Goal: Use online tool/utility: Utilize a website feature to perform a specific function

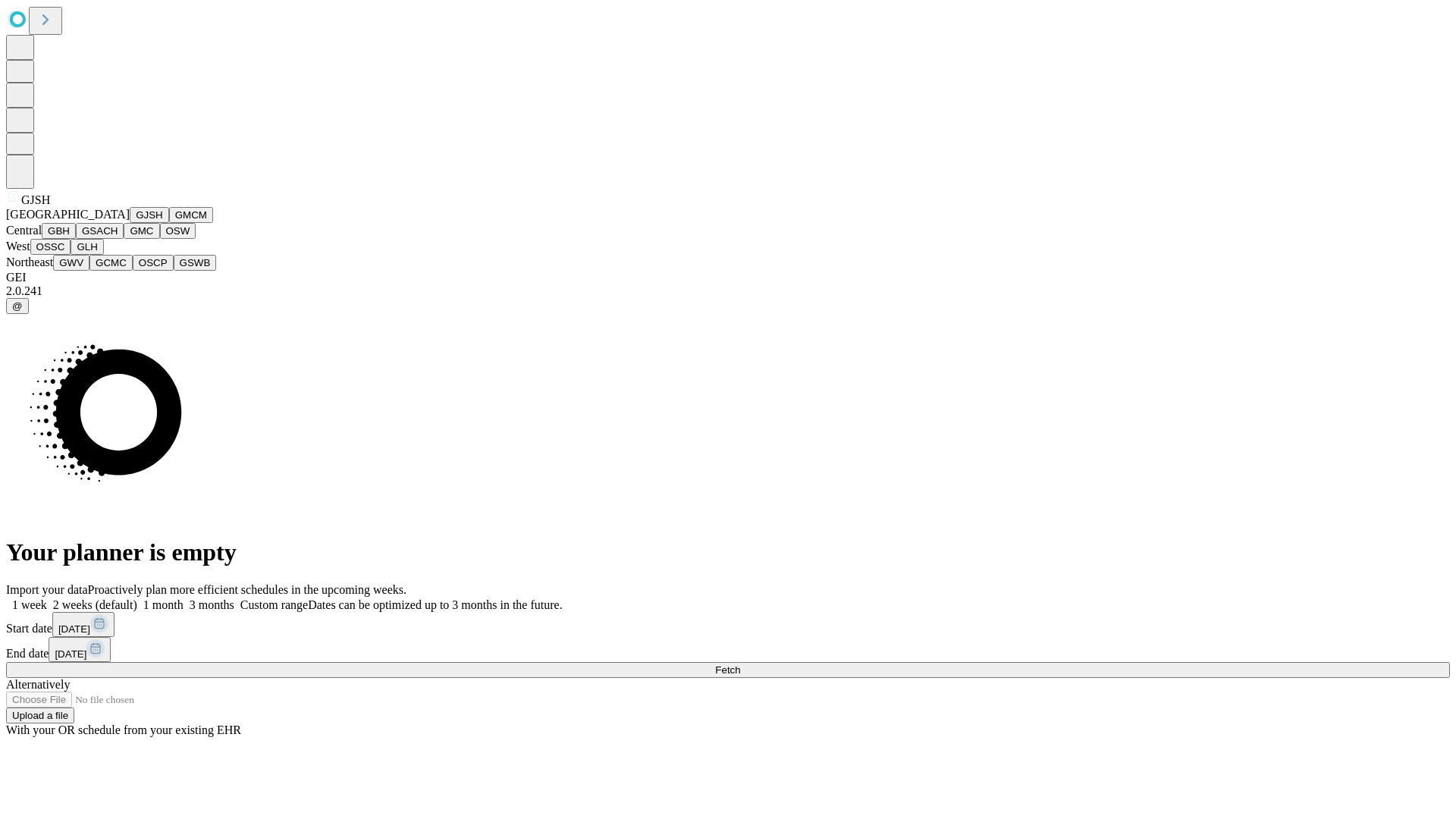
click at [130, 223] on button "GJSH" at bounding box center [149, 215] width 39 height 16
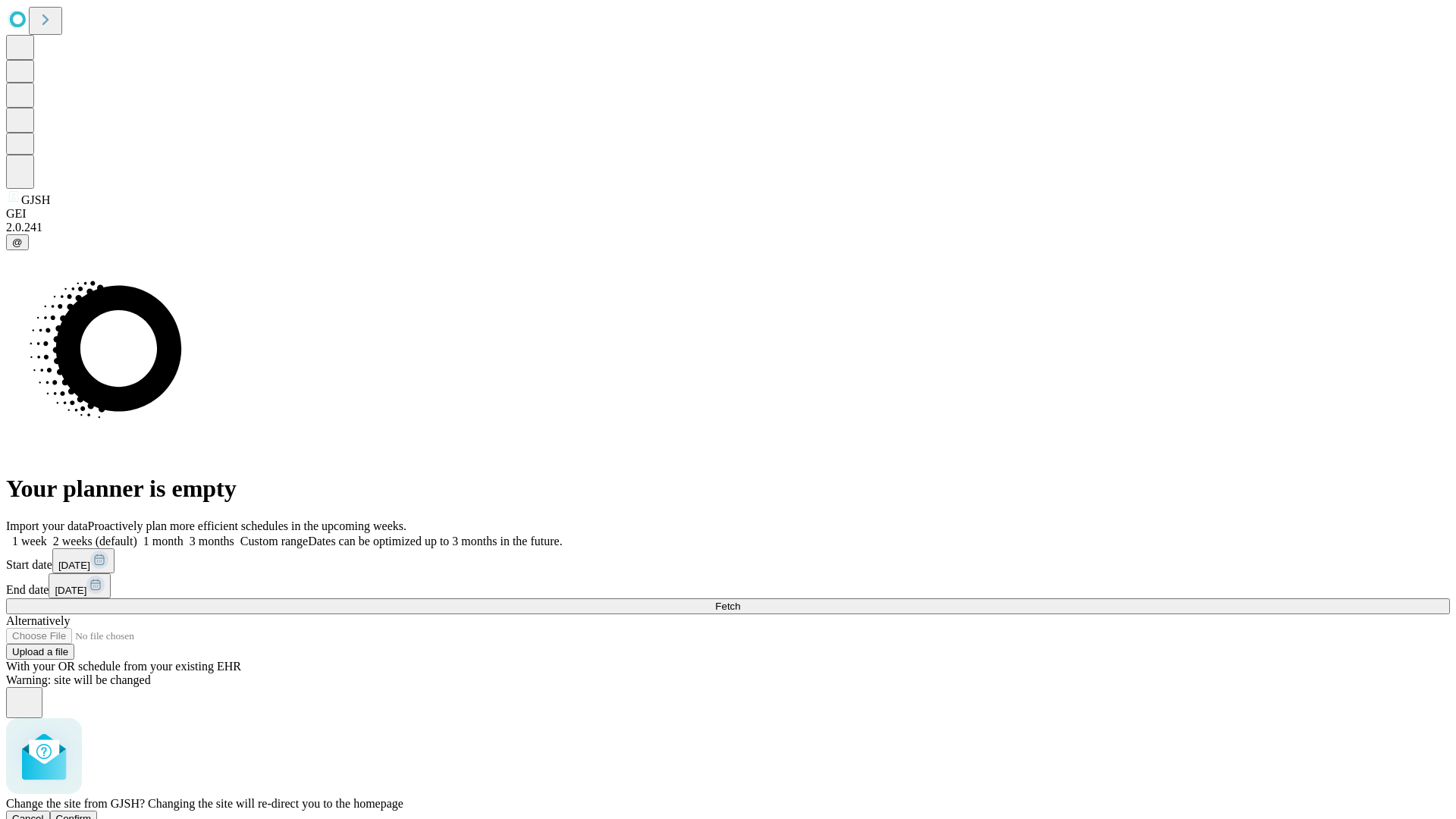
click at [91, 813] on span "Confirm" at bounding box center [74, 819] width 35 height 12
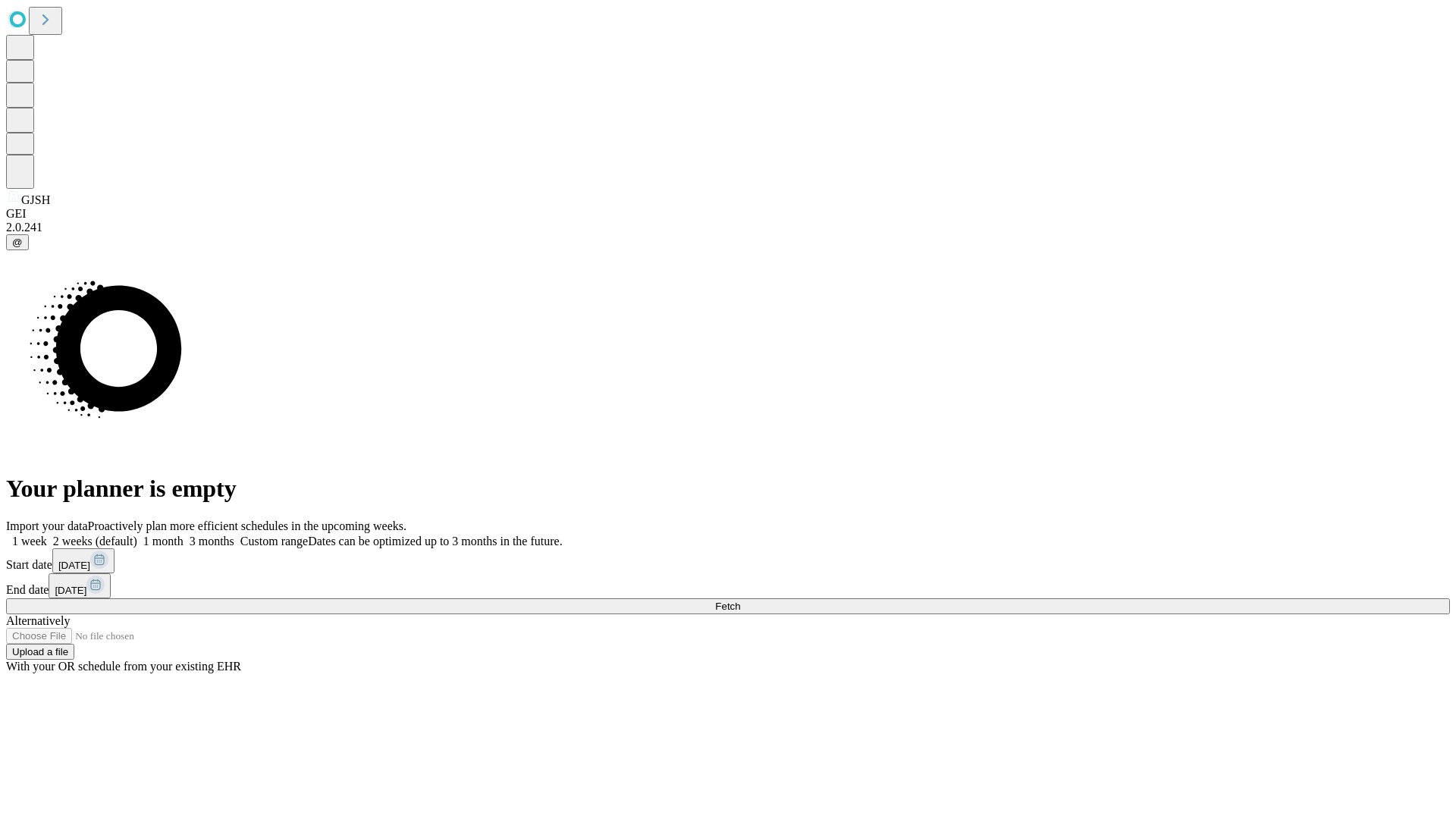
click at [184, 535] on label "1 month" at bounding box center [160, 541] width 46 height 13
click at [740, 601] on span "Fetch" at bounding box center [728, 607] width 25 height 12
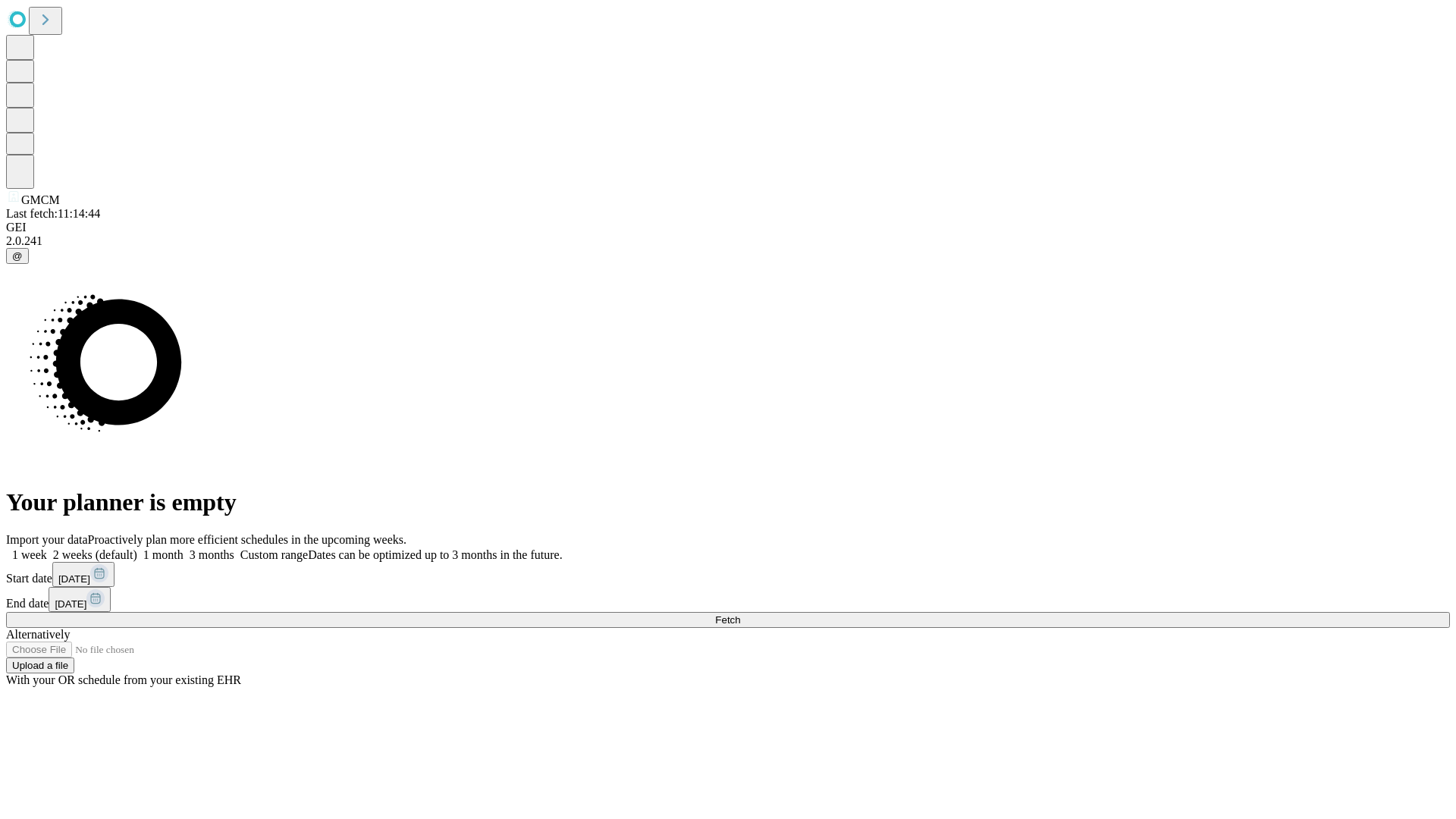
click at [184, 549] on label "1 month" at bounding box center [160, 555] width 46 height 13
click at [740, 615] on span "Fetch" at bounding box center [728, 621] width 25 height 12
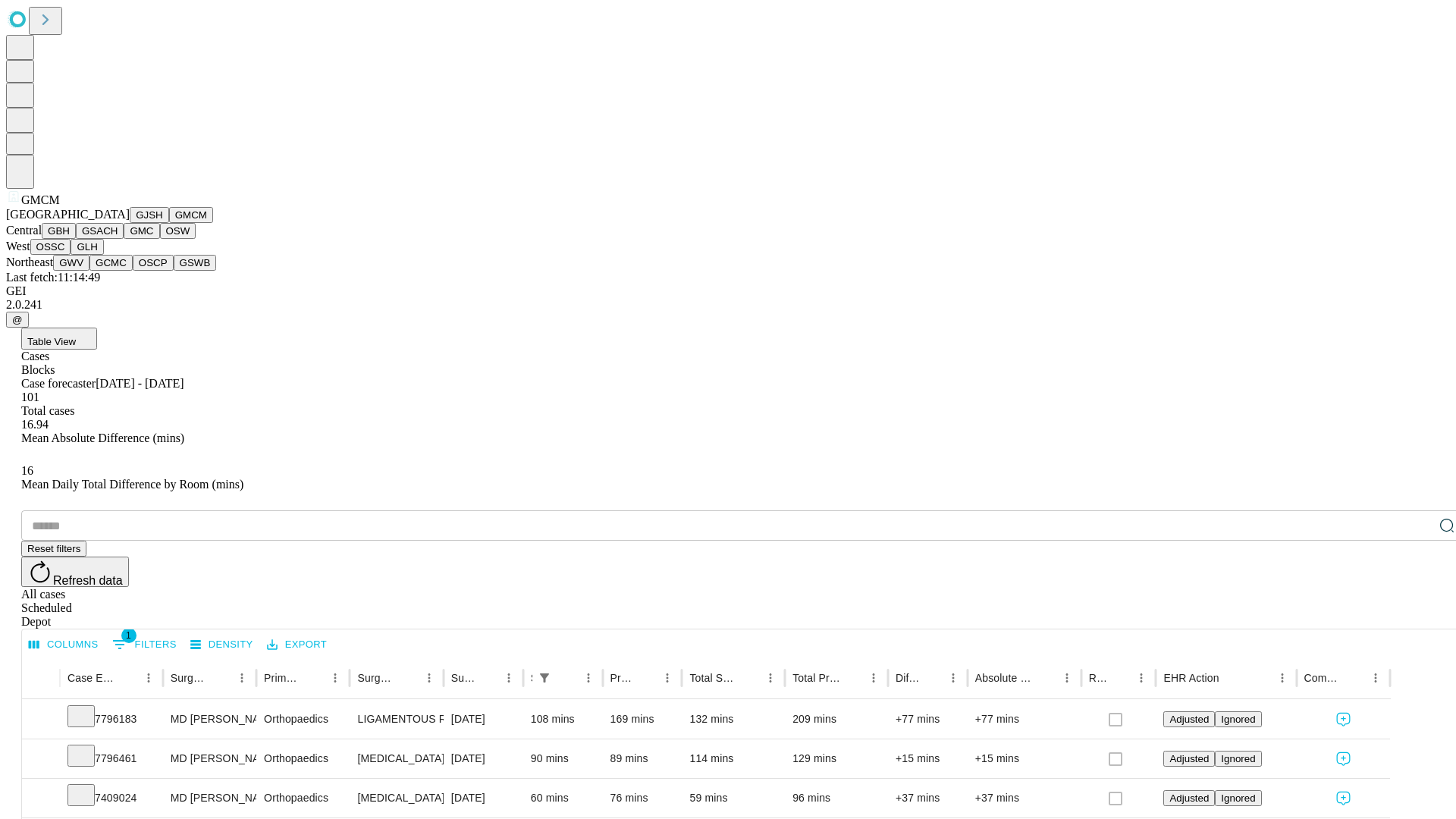
click at [76, 239] on button "GBH" at bounding box center [58, 231] width 34 height 16
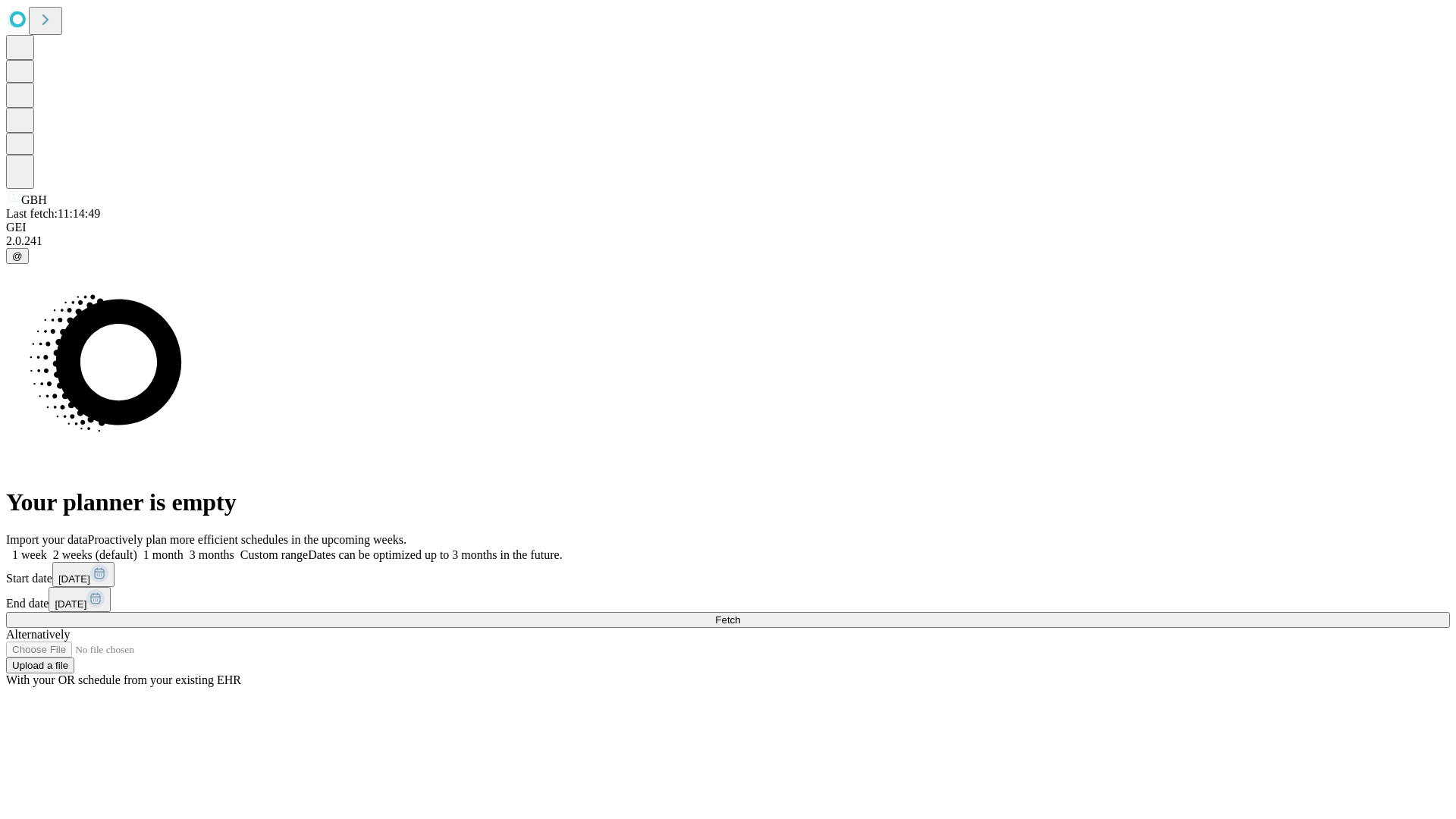
click at [184, 549] on label "1 month" at bounding box center [160, 555] width 46 height 13
click at [740, 615] on span "Fetch" at bounding box center [728, 621] width 25 height 12
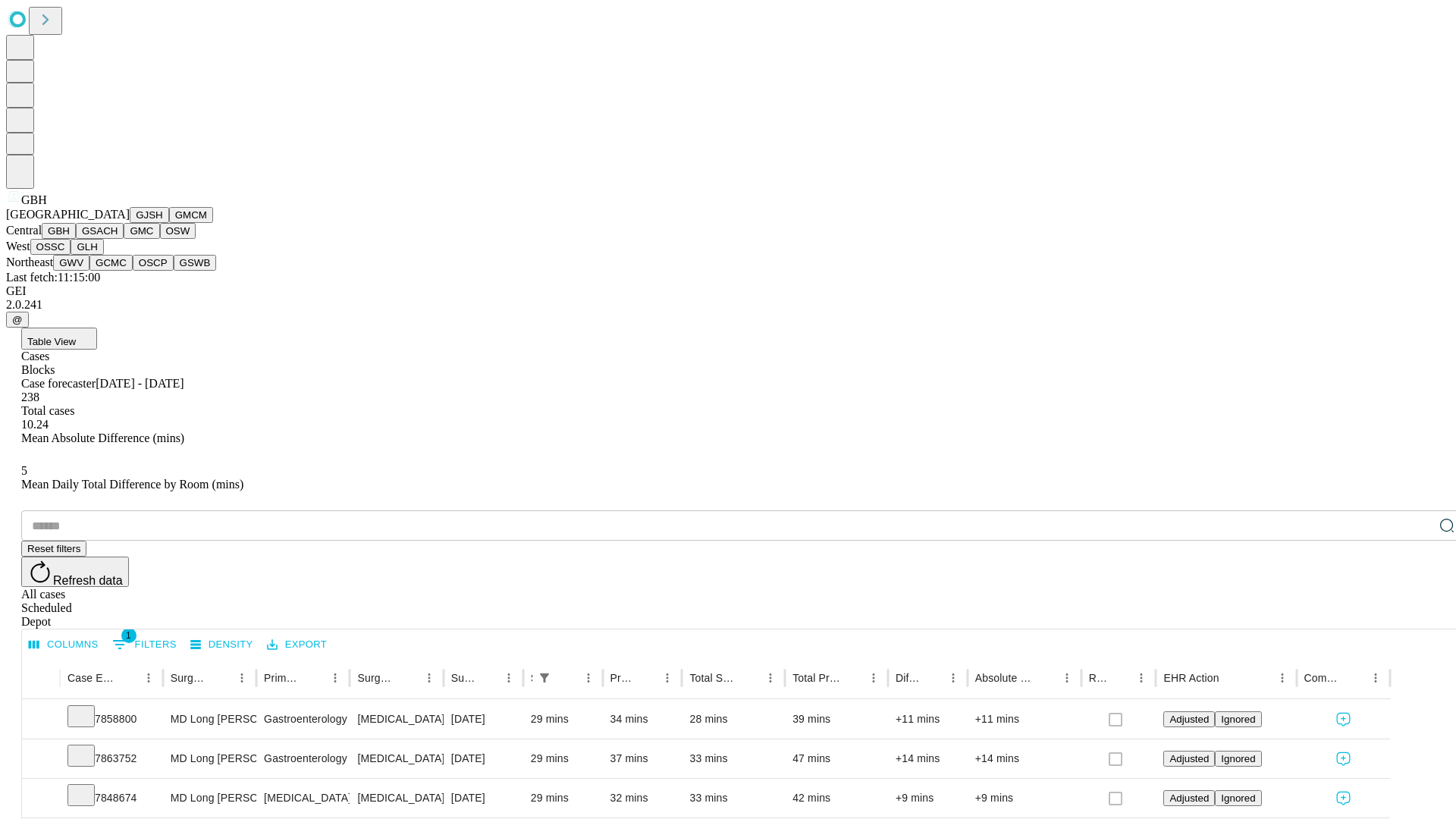
click at [118, 239] on button "GSACH" at bounding box center [99, 231] width 48 height 16
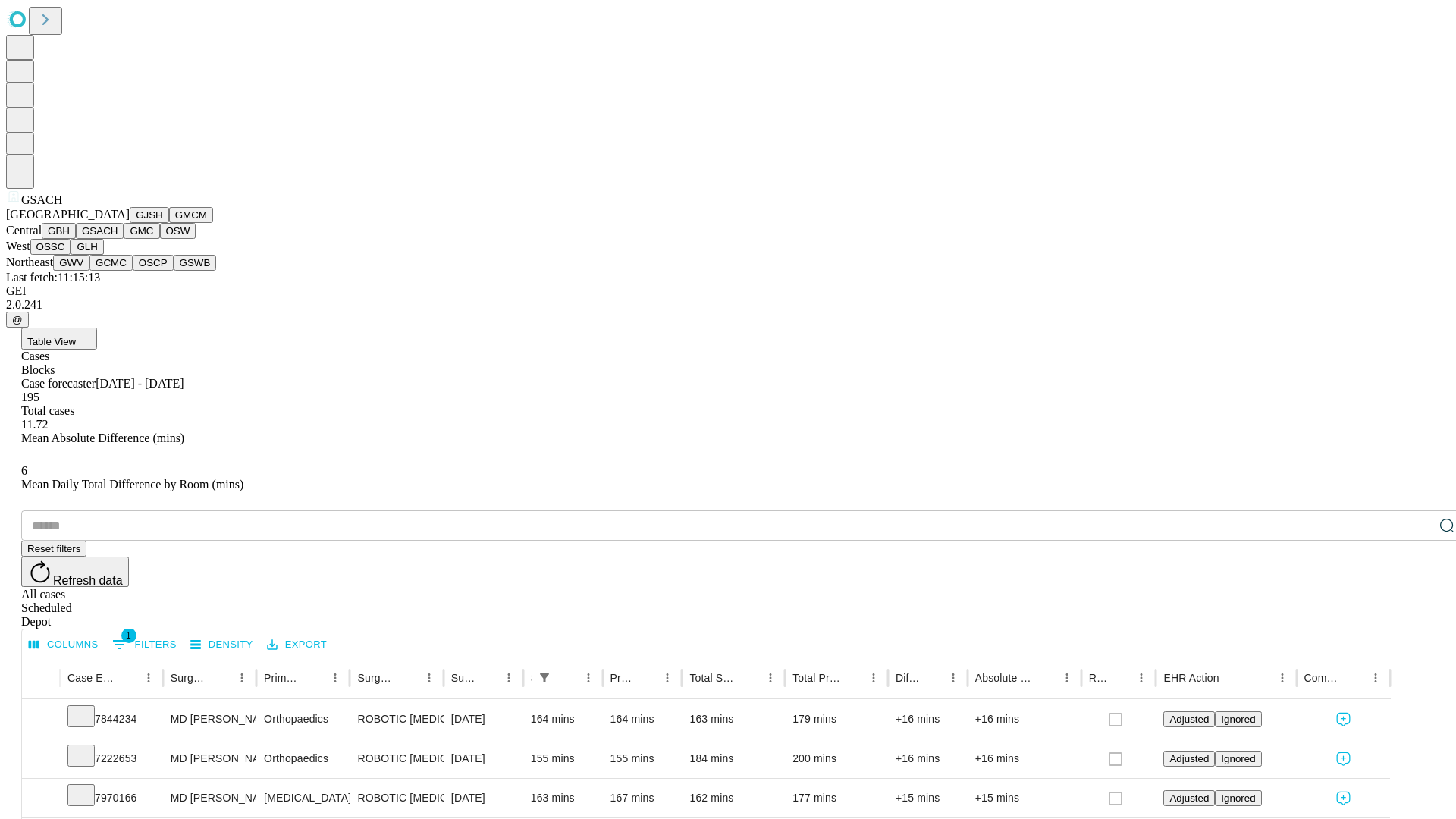
click at [124, 239] on button "GMC" at bounding box center [141, 231] width 35 height 16
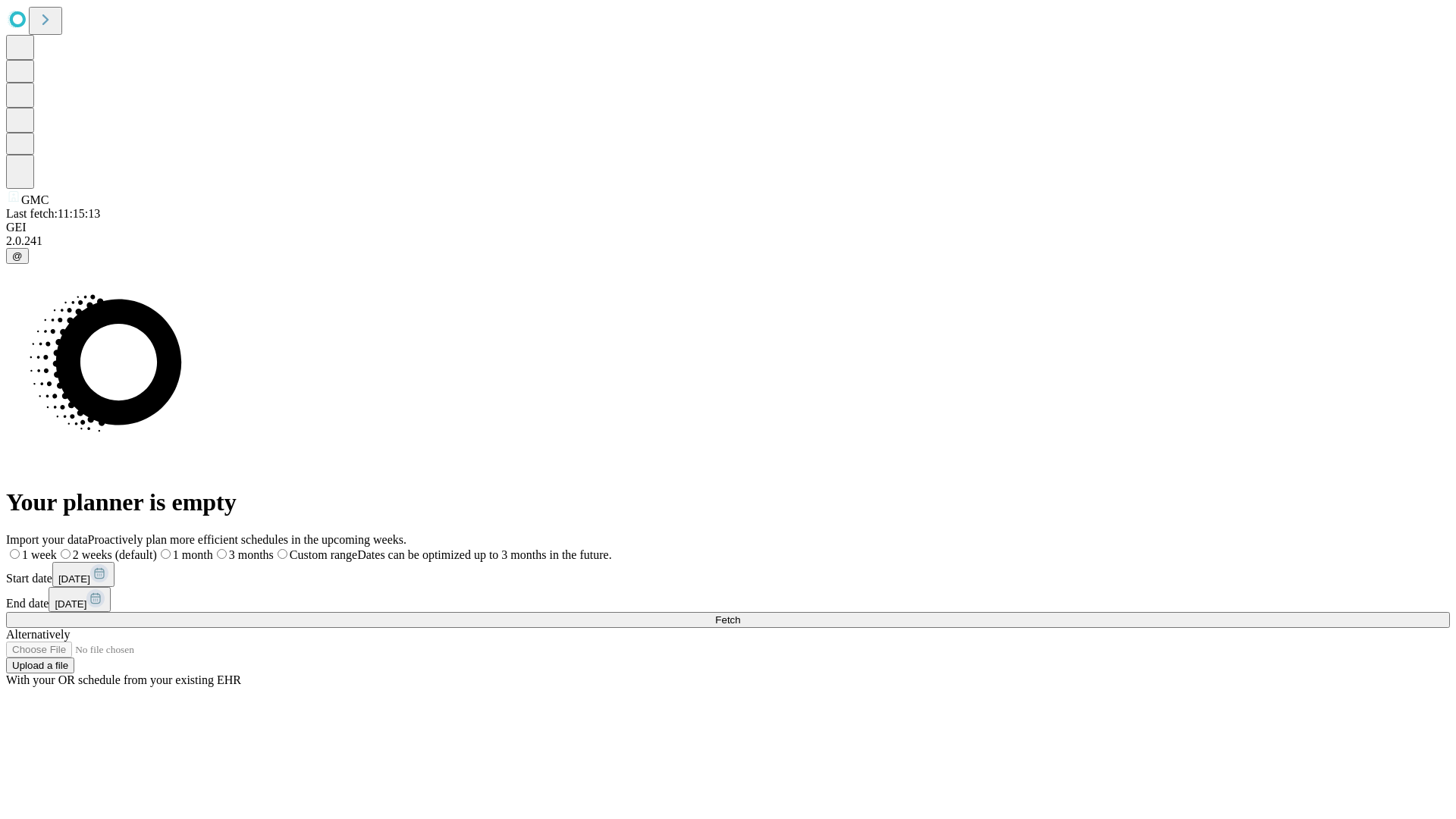
click at [213, 549] on label "1 month" at bounding box center [185, 555] width 56 height 13
click at [740, 615] on span "Fetch" at bounding box center [728, 621] width 25 height 12
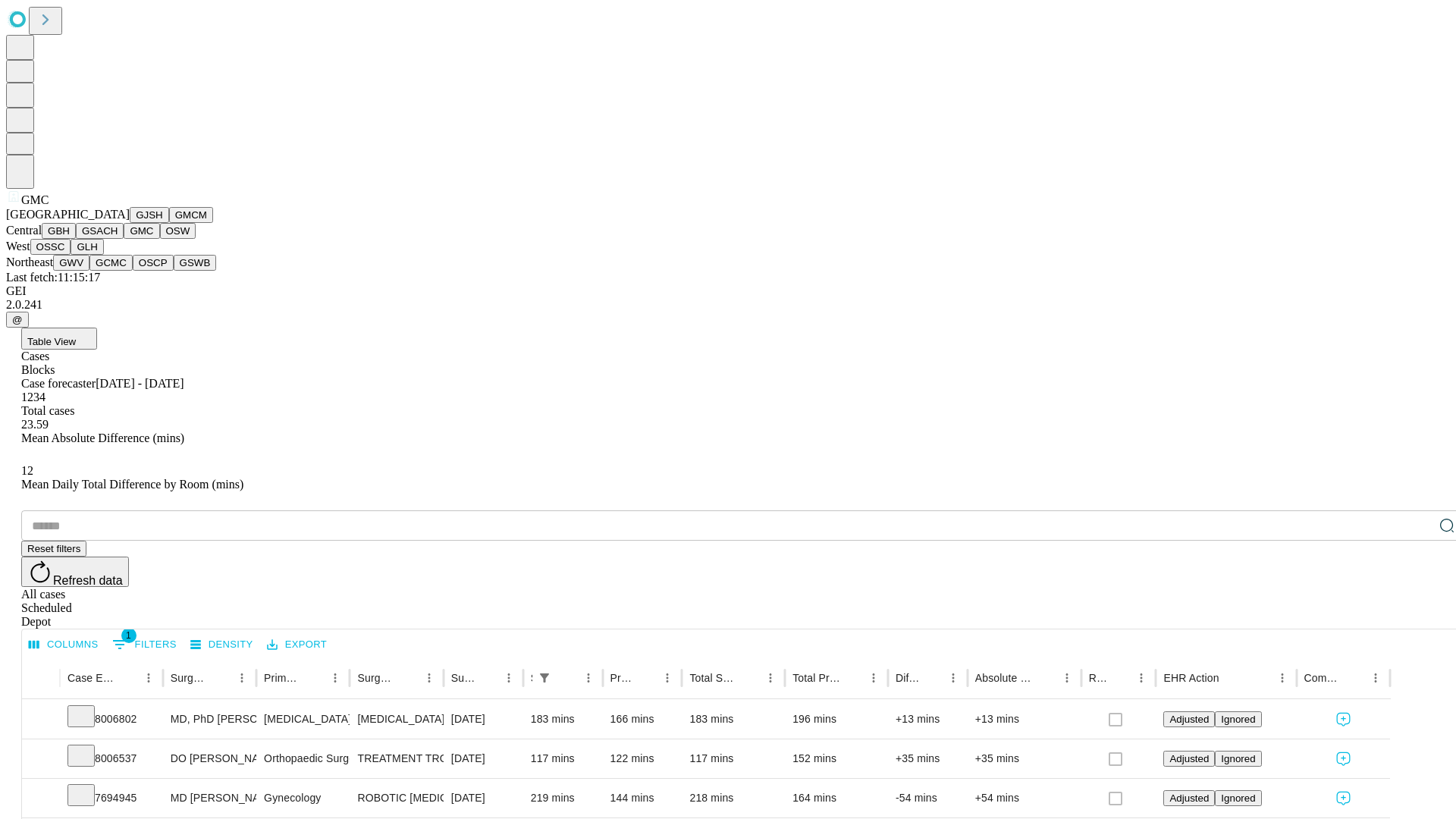
click at [160, 239] on button "OSW" at bounding box center [178, 231] width 36 height 16
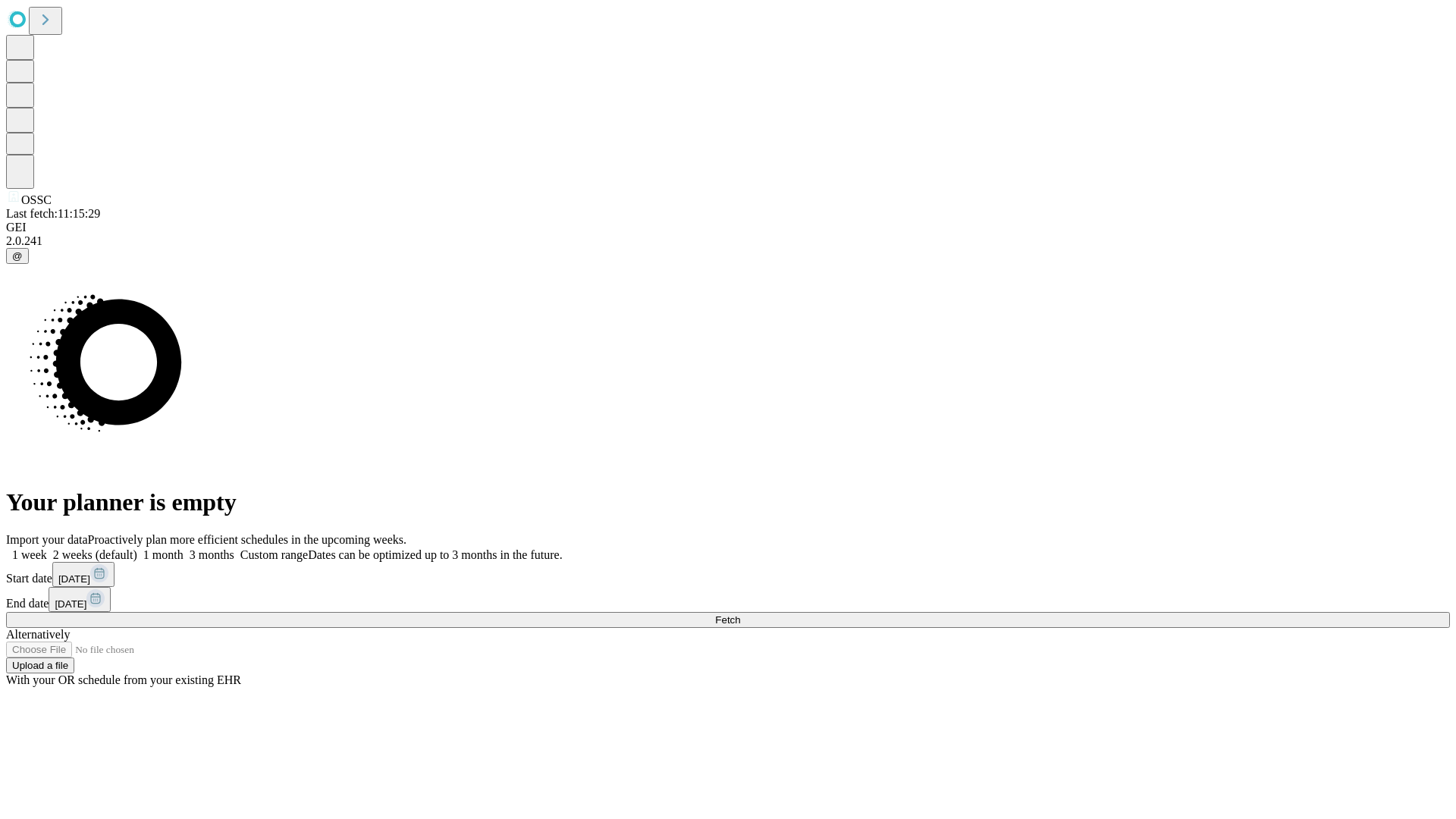
click at [184, 549] on label "1 month" at bounding box center [160, 555] width 46 height 13
click at [740, 615] on span "Fetch" at bounding box center [728, 621] width 25 height 12
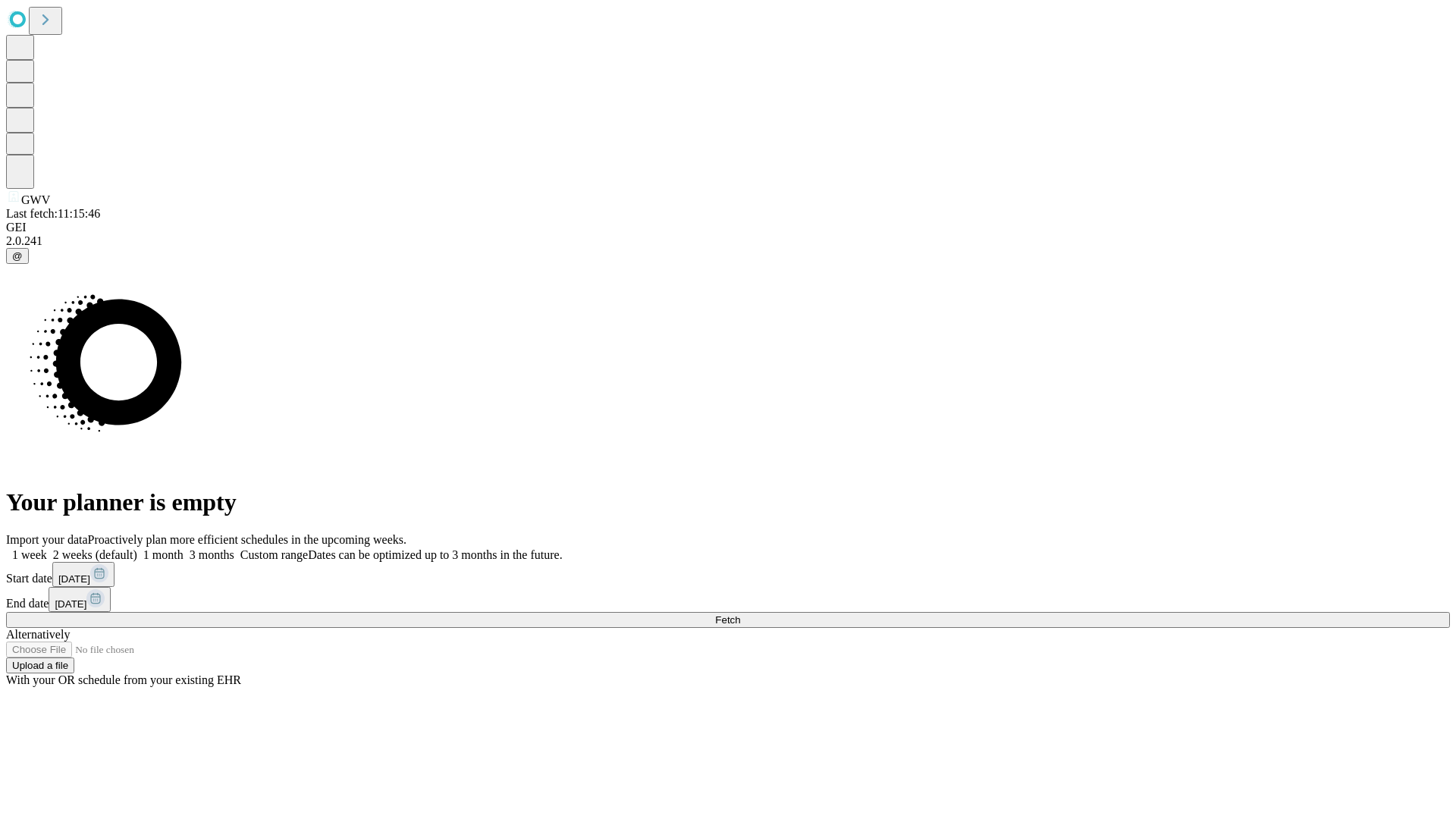
click at [184, 549] on label "1 month" at bounding box center [160, 555] width 46 height 13
click at [740, 615] on span "Fetch" at bounding box center [728, 621] width 25 height 12
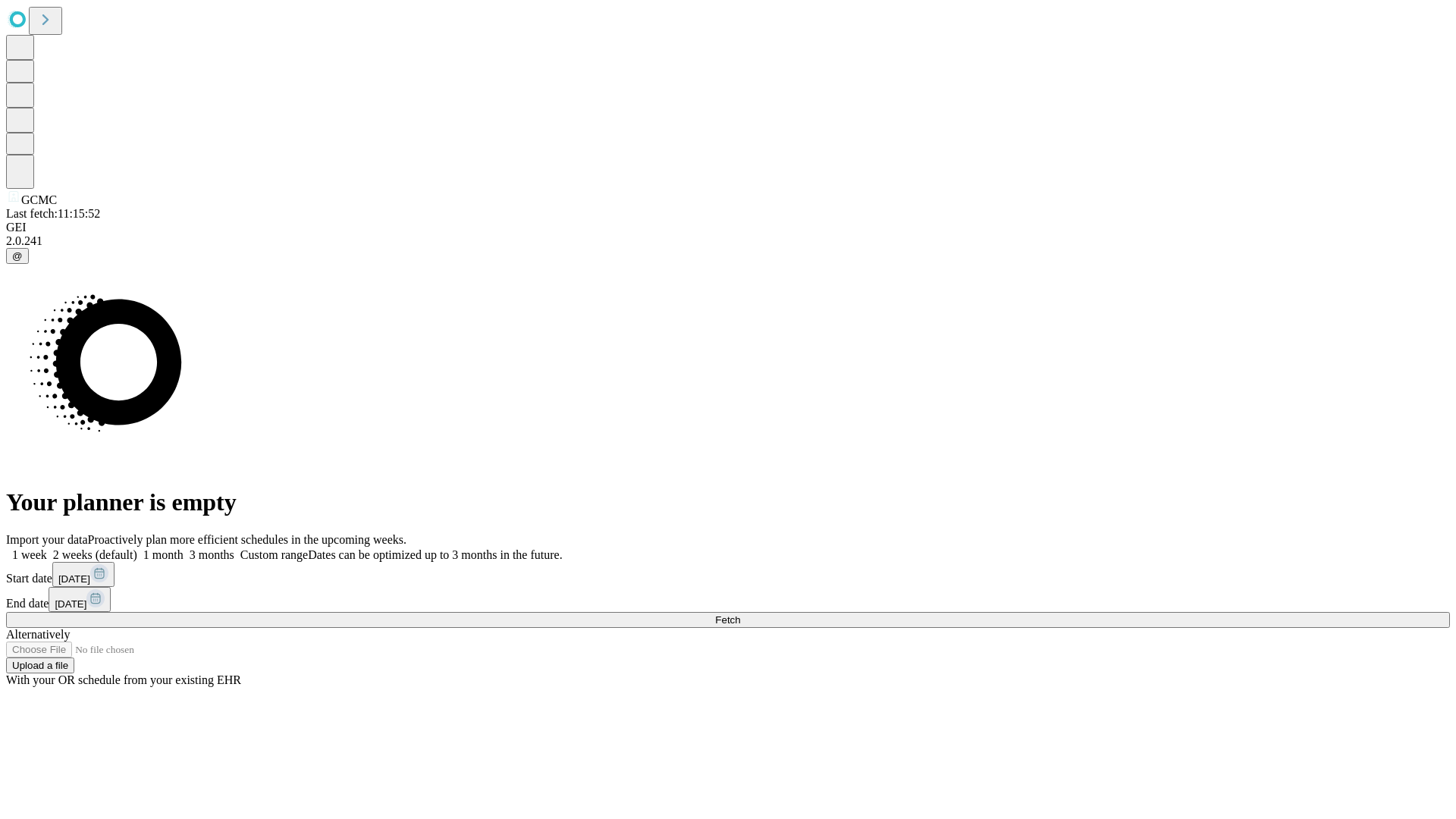
click at [184, 549] on label "1 month" at bounding box center [160, 555] width 46 height 13
click at [740, 615] on span "Fetch" at bounding box center [728, 621] width 25 height 12
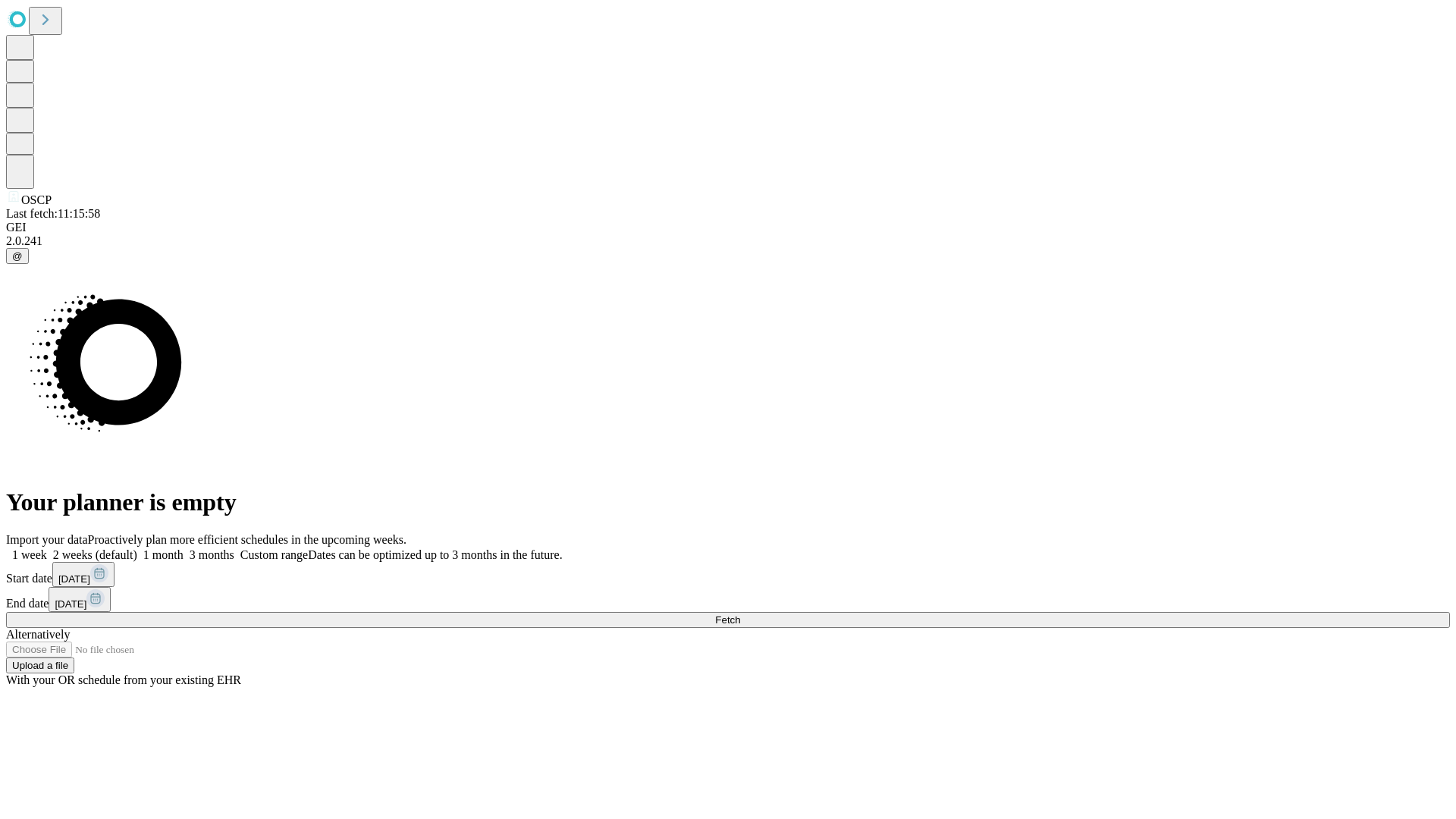
click at [184, 549] on label "1 month" at bounding box center [160, 555] width 46 height 13
click at [740, 615] on span "Fetch" at bounding box center [728, 621] width 25 height 12
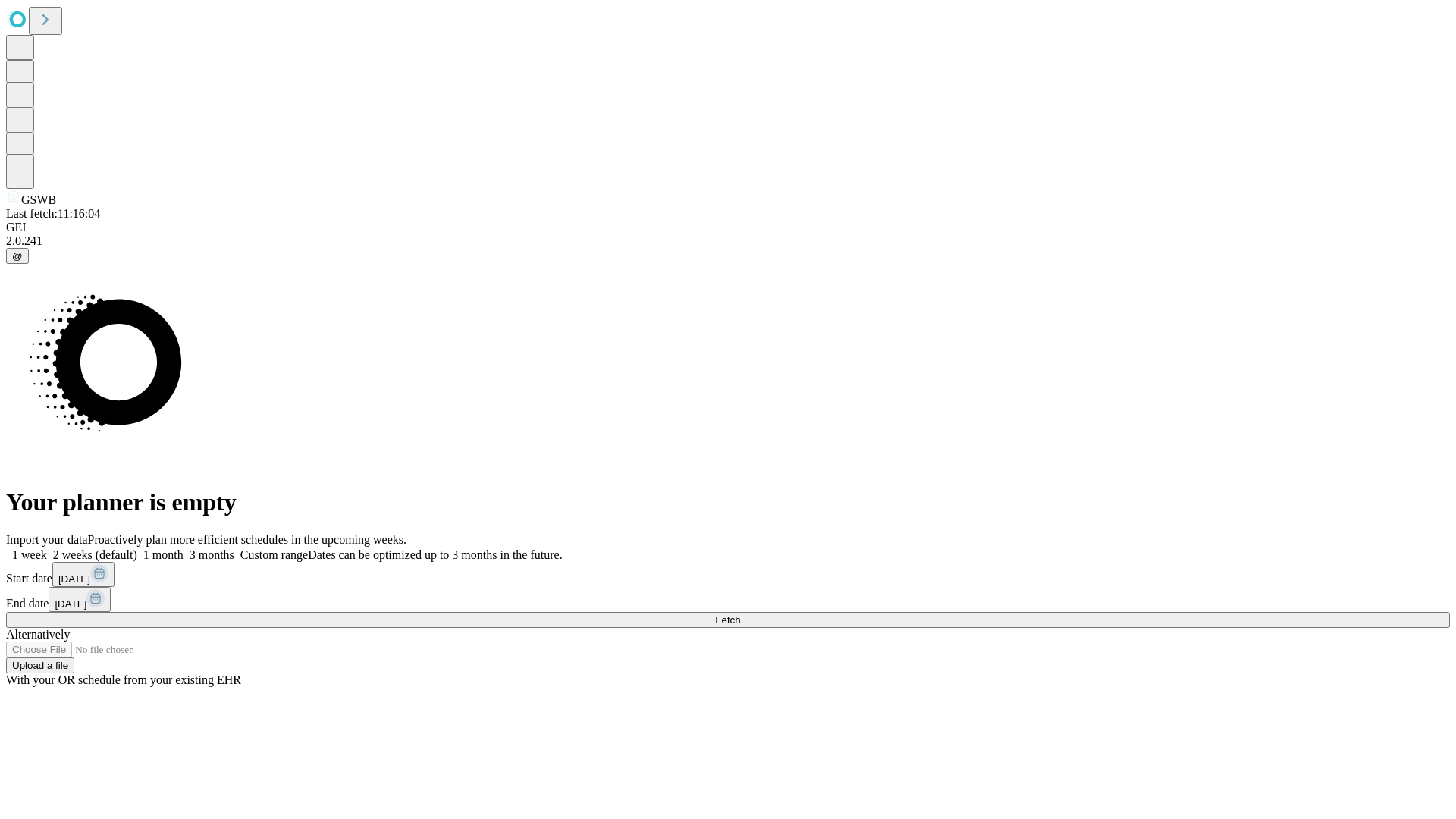
click at [184, 549] on label "1 month" at bounding box center [160, 555] width 46 height 13
click at [740, 615] on span "Fetch" at bounding box center [728, 621] width 25 height 12
